Goal: Check status: Check status

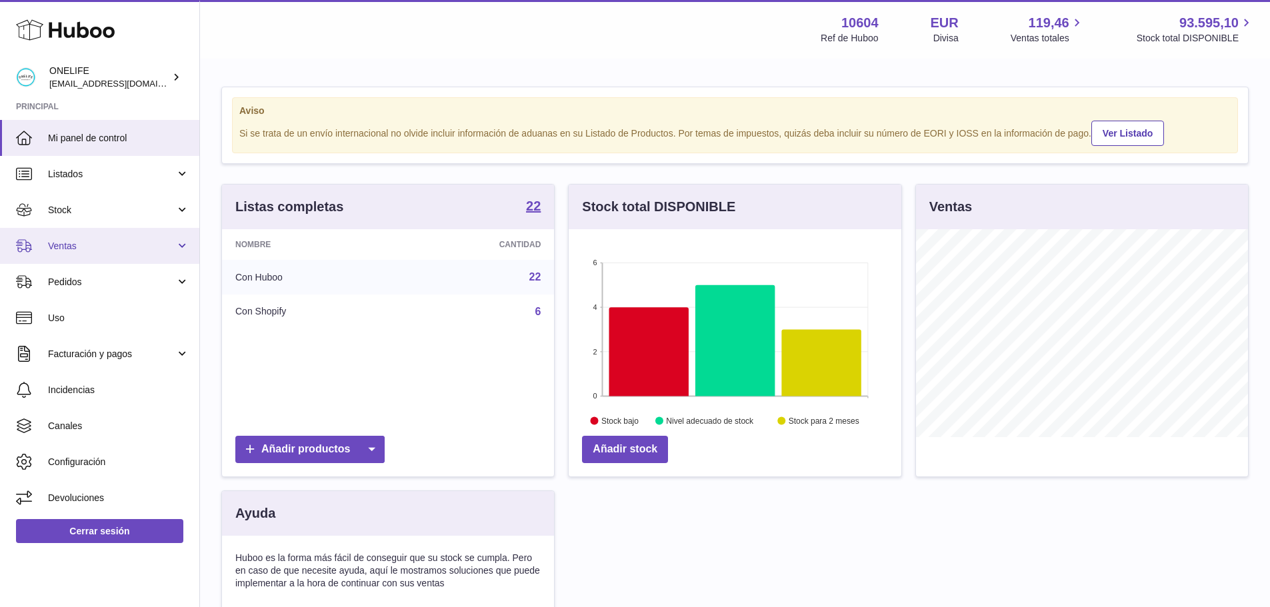
scroll to position [208, 333]
click at [61, 250] on span "Ventas" at bounding box center [111, 246] width 127 height 13
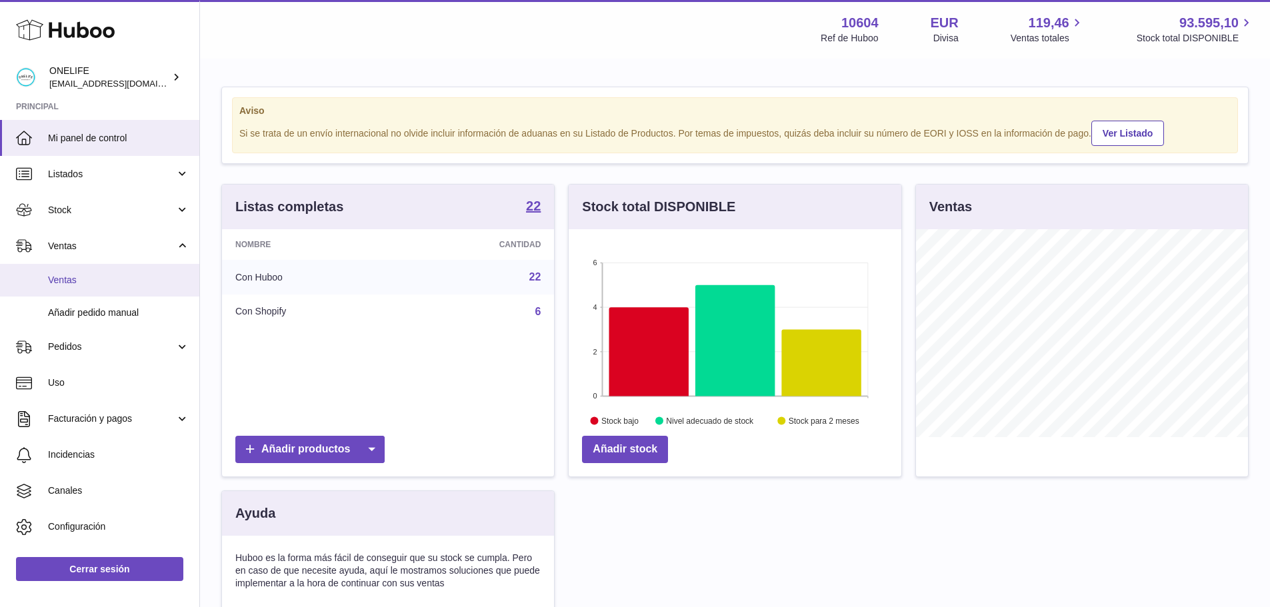
click at [67, 276] on span "Ventas" at bounding box center [118, 280] width 141 height 13
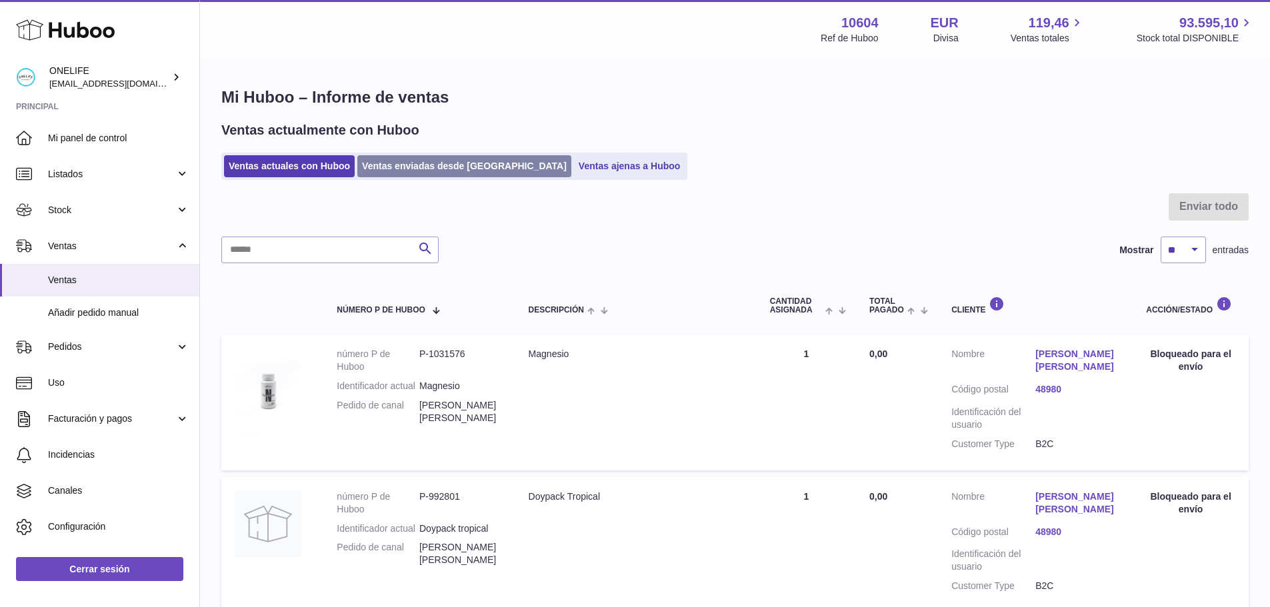
click at [391, 169] on link "Ventas enviadas desde [GEOGRAPHIC_DATA]" at bounding box center [464, 166] width 214 height 22
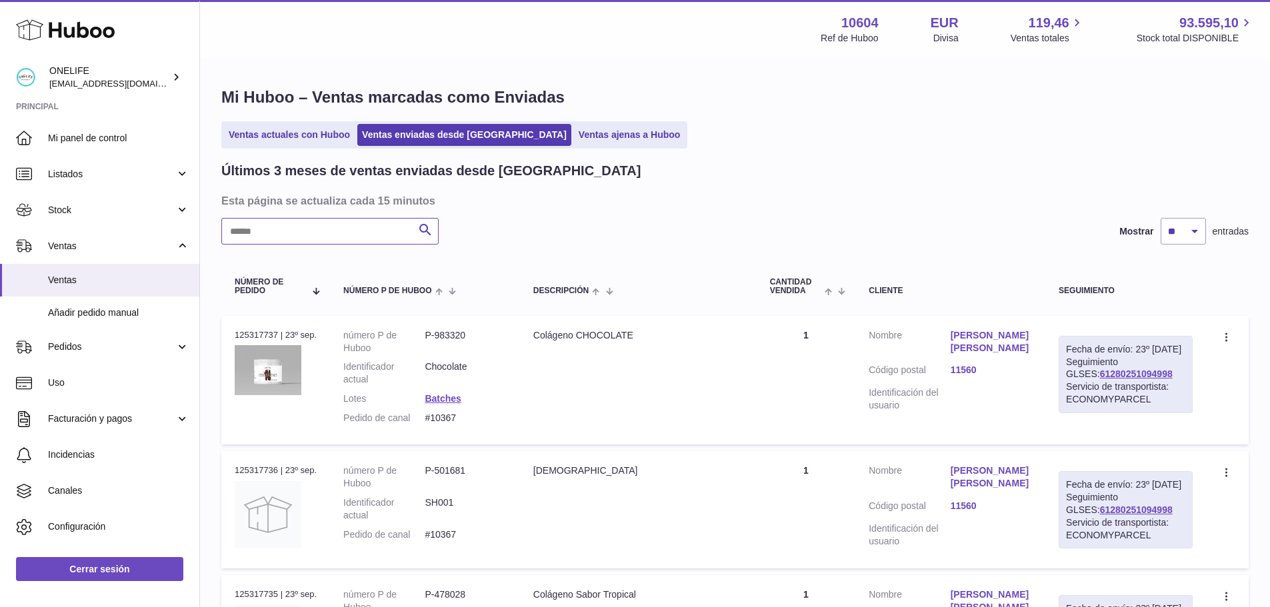
click at [350, 229] on input "text" at bounding box center [329, 231] width 217 height 27
paste input "**********"
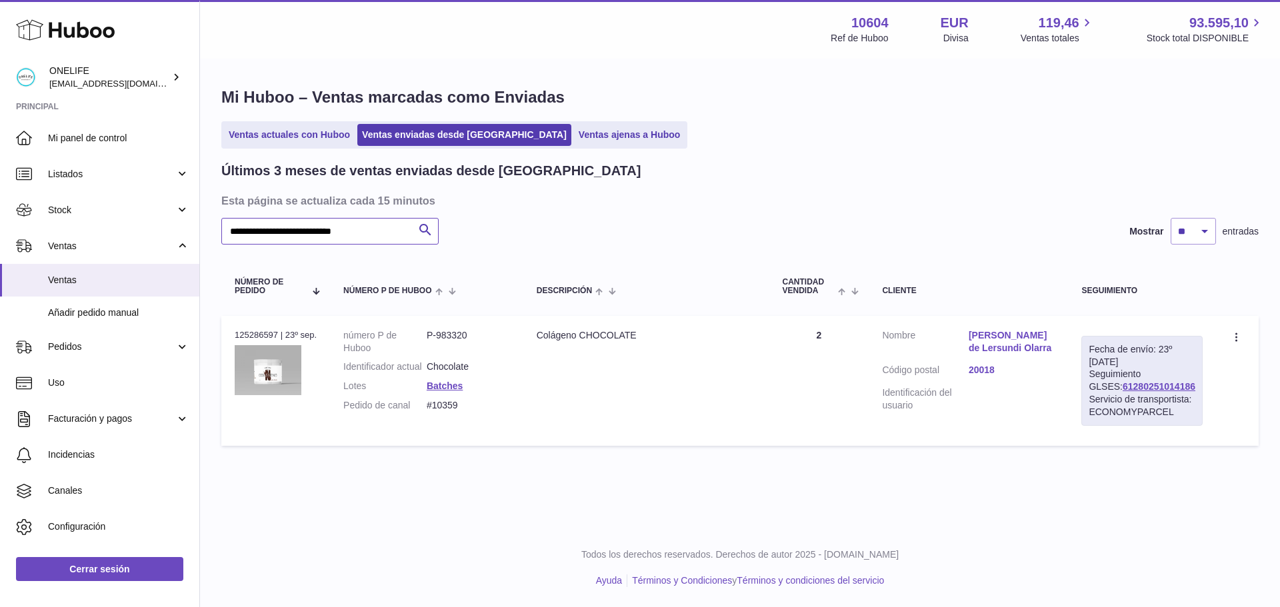
type input "**********"
click at [1015, 339] on link "[PERSON_NAME] de Lersundi Olarra" at bounding box center [1011, 341] width 87 height 25
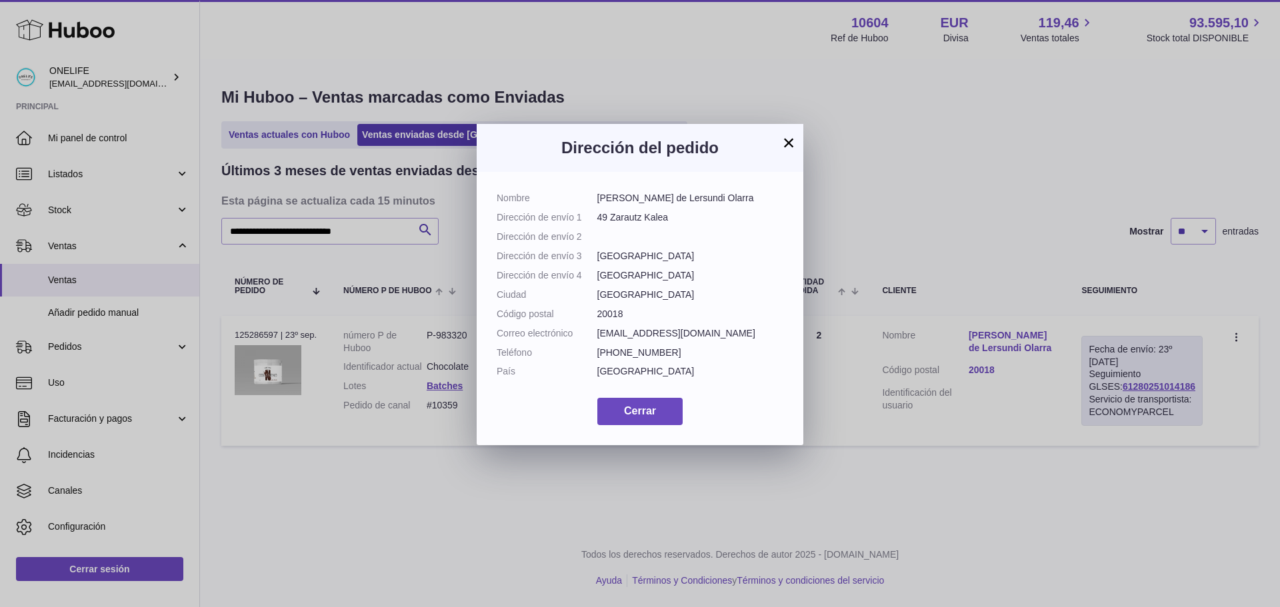
click at [790, 143] on button "×" at bounding box center [788, 143] width 16 height 16
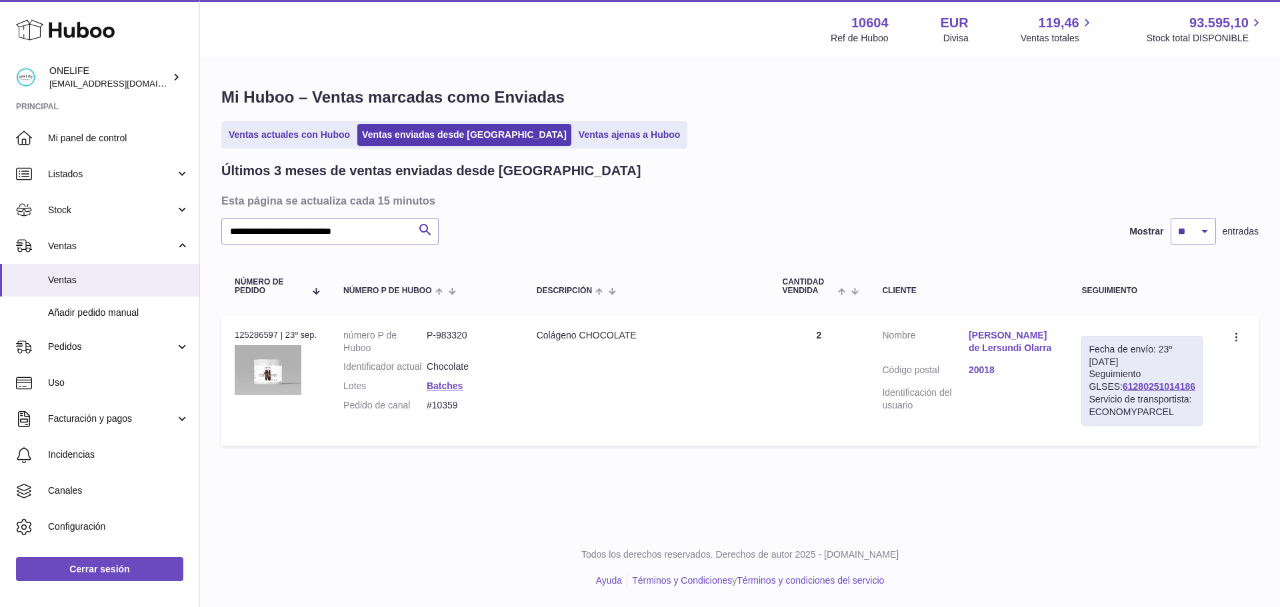
drag, startPoint x: 1173, startPoint y: 384, endPoint x: 1086, endPoint y: 388, distance: 87.4
click at [1086, 388] on td "Fecha de envío: 23º [DATE] Seguimiento GLSES: 61280251014186 Servicio de transp…" at bounding box center [1142, 381] width 148 height 130
copy link "61280251014186"
drag, startPoint x: 472, startPoint y: 422, endPoint x: 429, endPoint y: 422, distance: 43.3
click at [429, 419] on dl "número P de Huboo P-983320 Identificador actual Chocolate Lotes Batches Pedido …" at bounding box center [426, 373] width 167 height 89
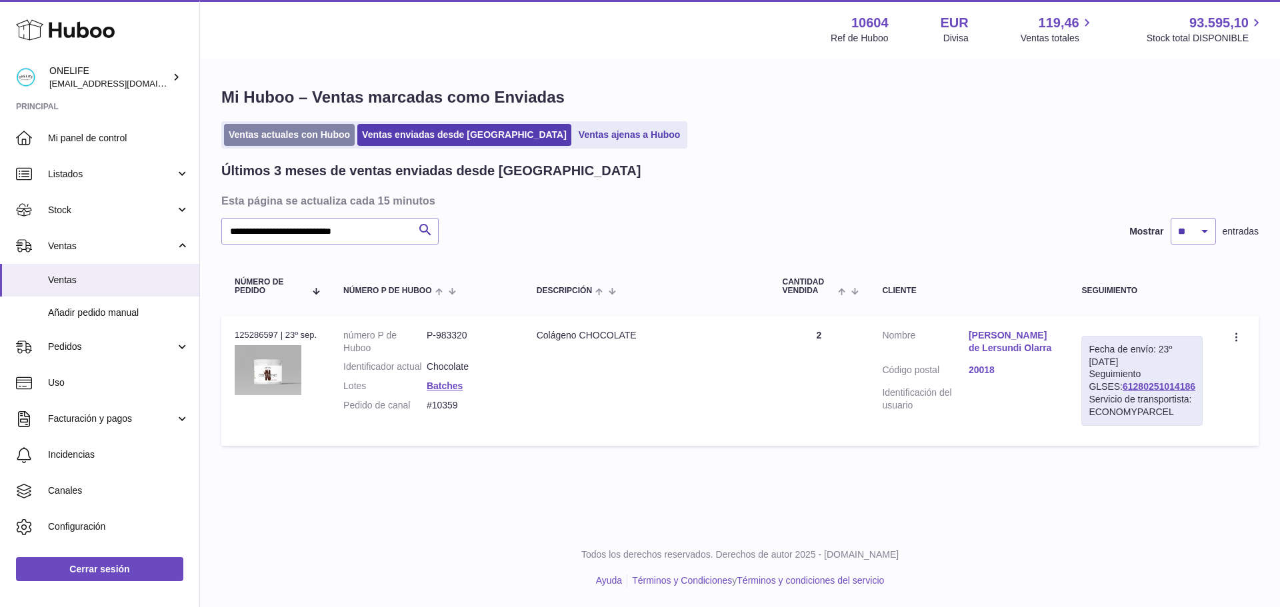
copy dl "#10359"
click at [1000, 339] on link "[PERSON_NAME] de Lersundi Olarra" at bounding box center [1011, 341] width 87 height 25
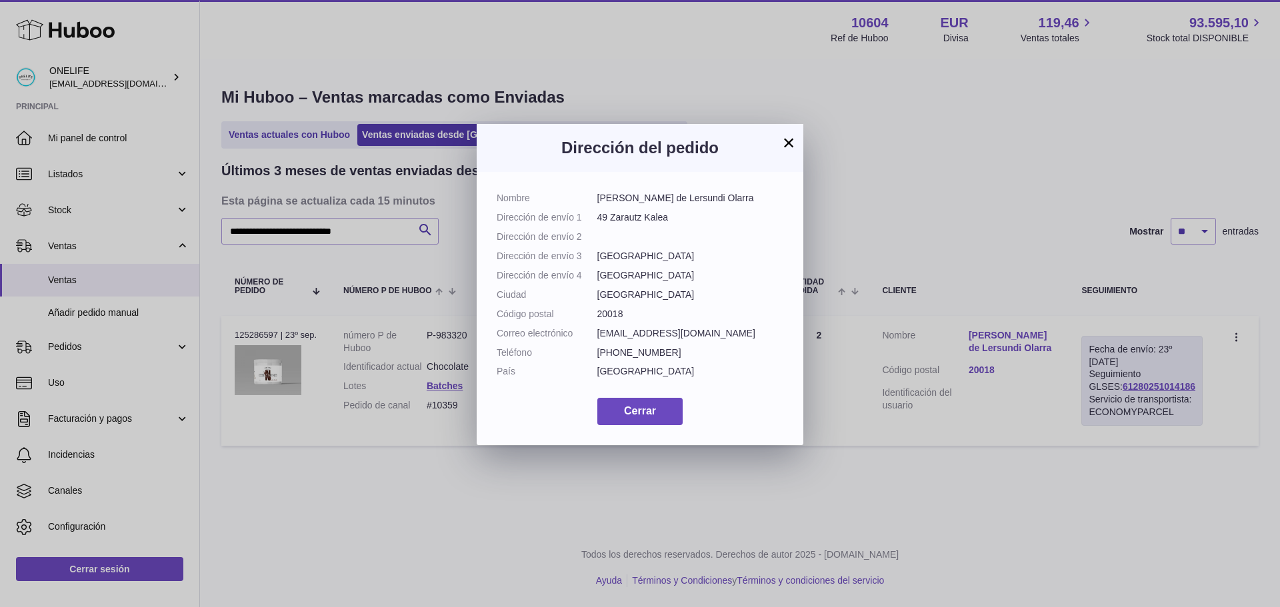
drag, startPoint x: 746, startPoint y: 197, endPoint x: 596, endPoint y: 201, distance: 149.4
click at [597, 201] on dd "[PERSON_NAME] de Lersundi Olarra" at bounding box center [690, 198] width 187 height 13
copy dd "[PERSON_NAME] de Lersundi Olarra"
